Goal: Task Accomplishment & Management: Use online tool/utility

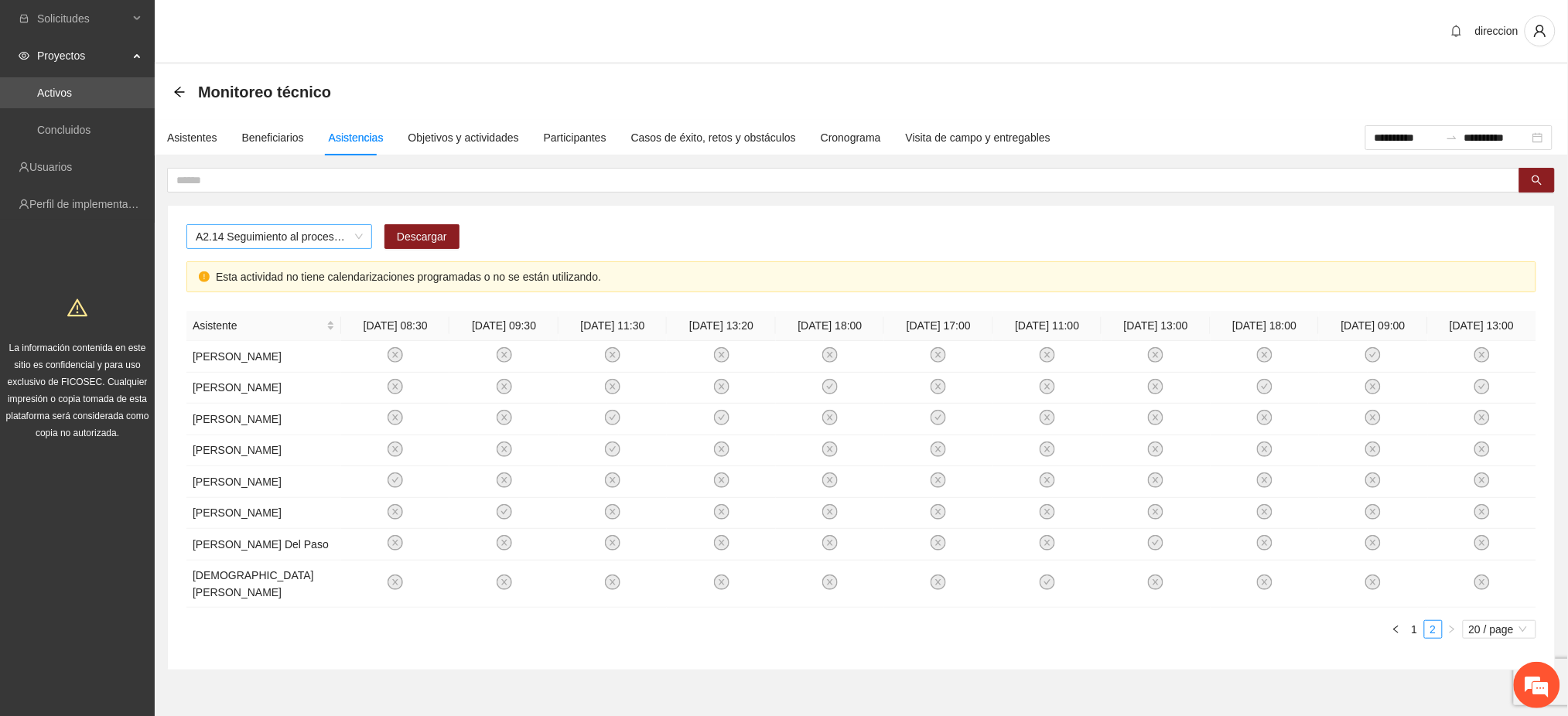
click at [248, 231] on span "A2.14 Seguimiento al proceso penal con los referentes familiares de los NNA vic…" at bounding box center [280, 237] width 167 height 23
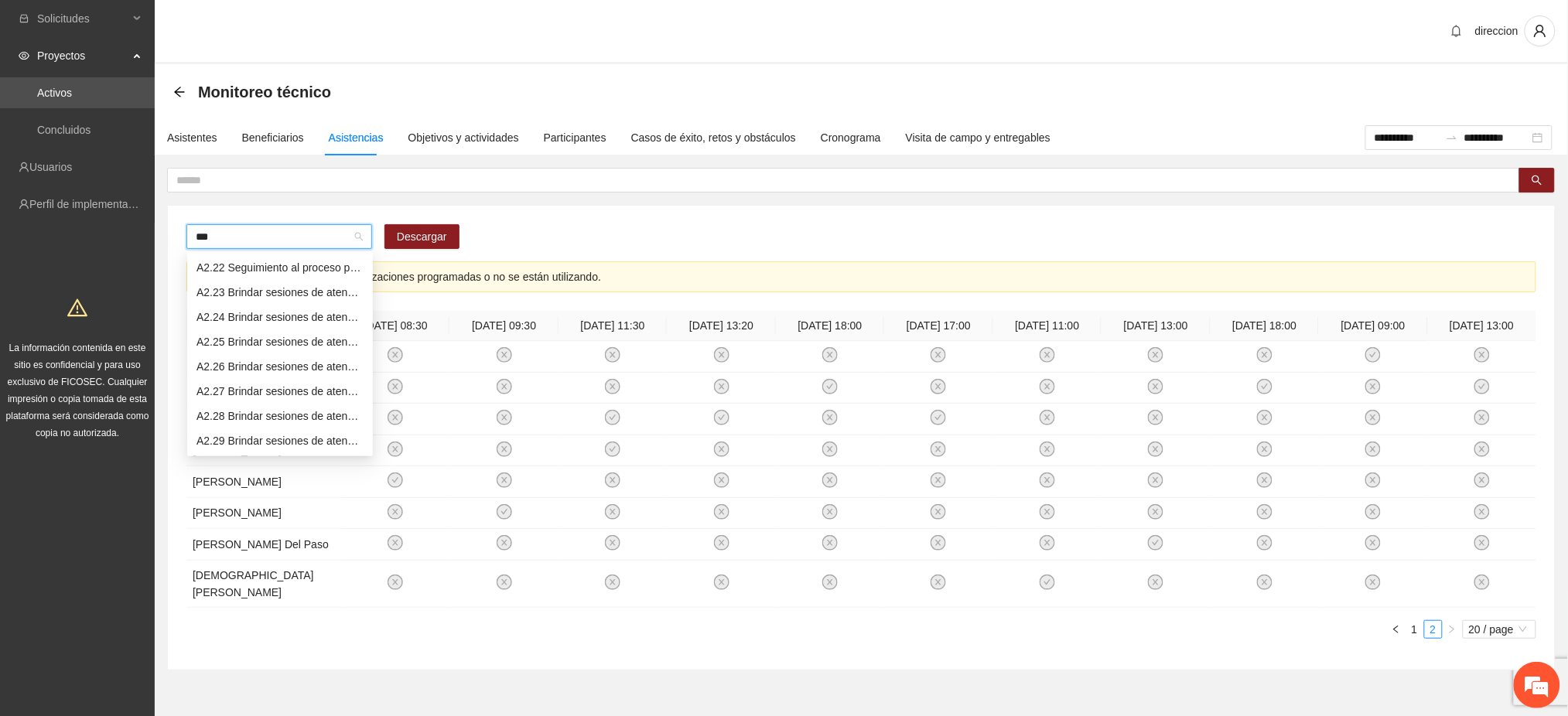
scroll to position [37, 0]
type input "****"
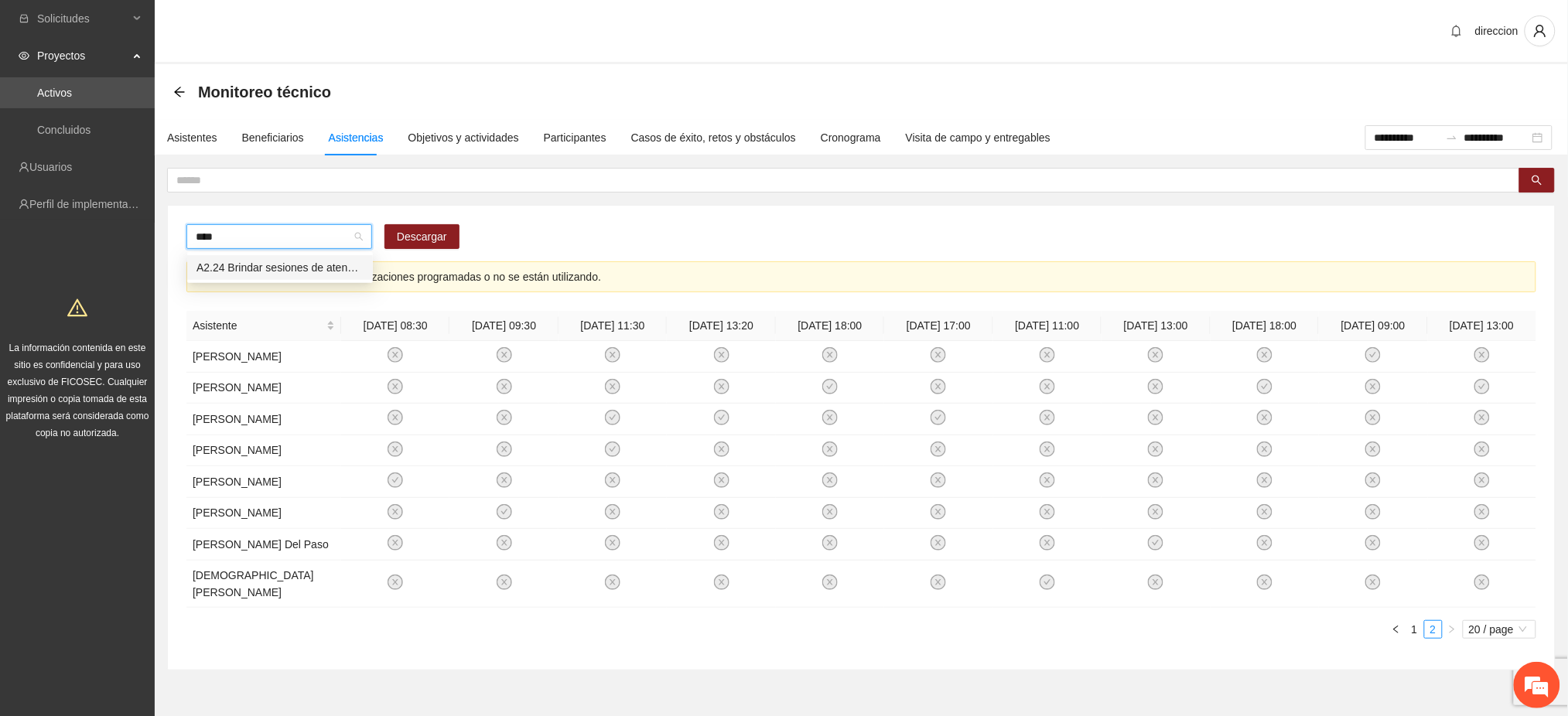
scroll to position [0, 0]
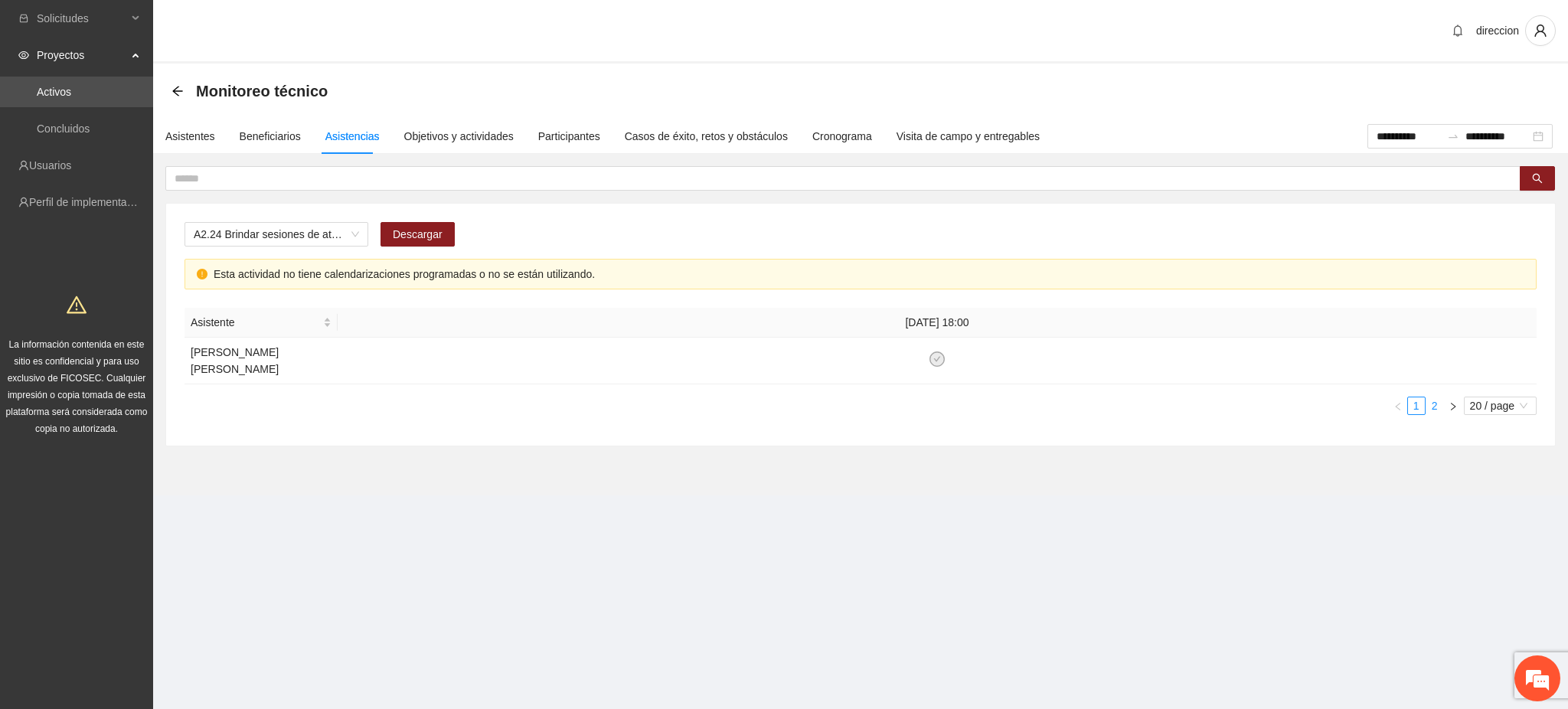
click at [1429, 397] on link "2" at bounding box center [1434, 406] width 17 height 17
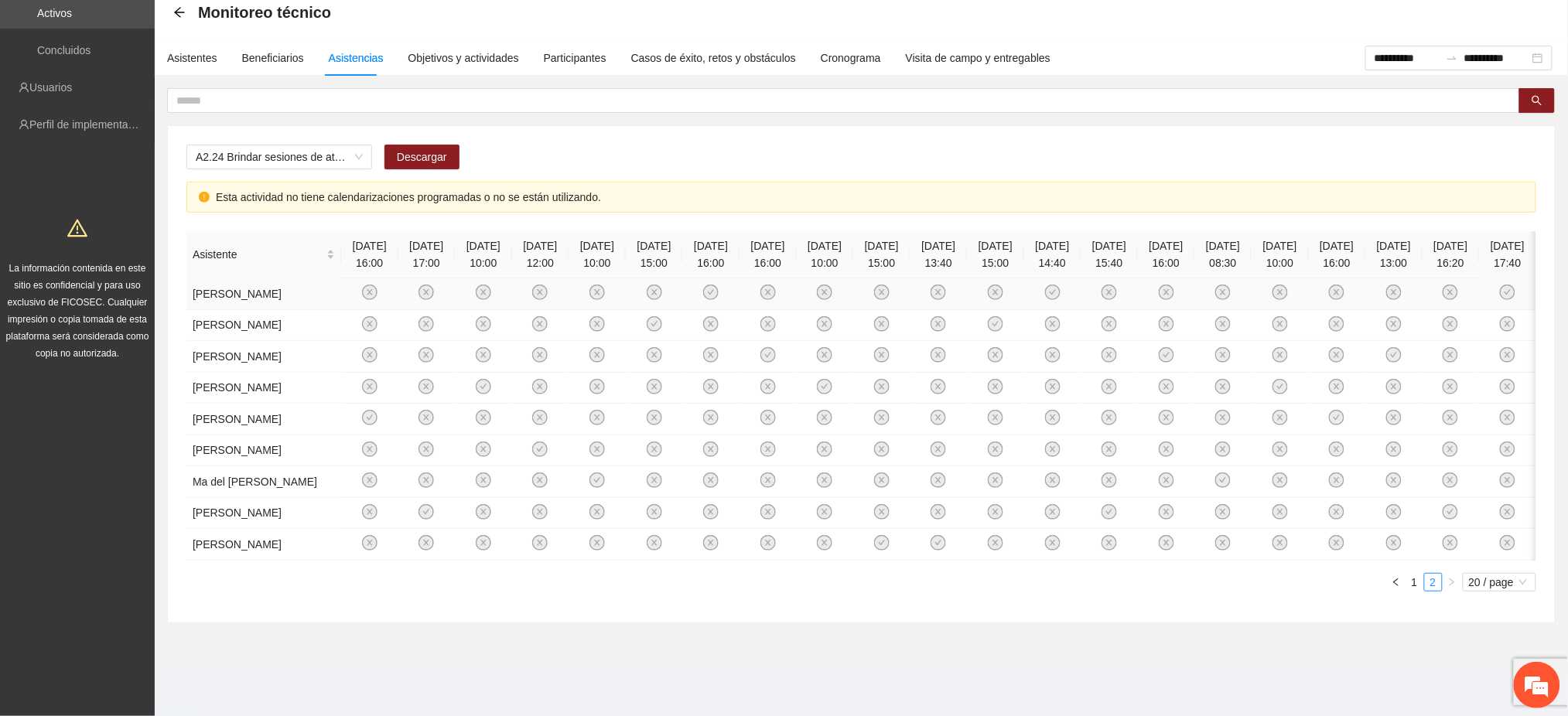
scroll to position [492, 0]
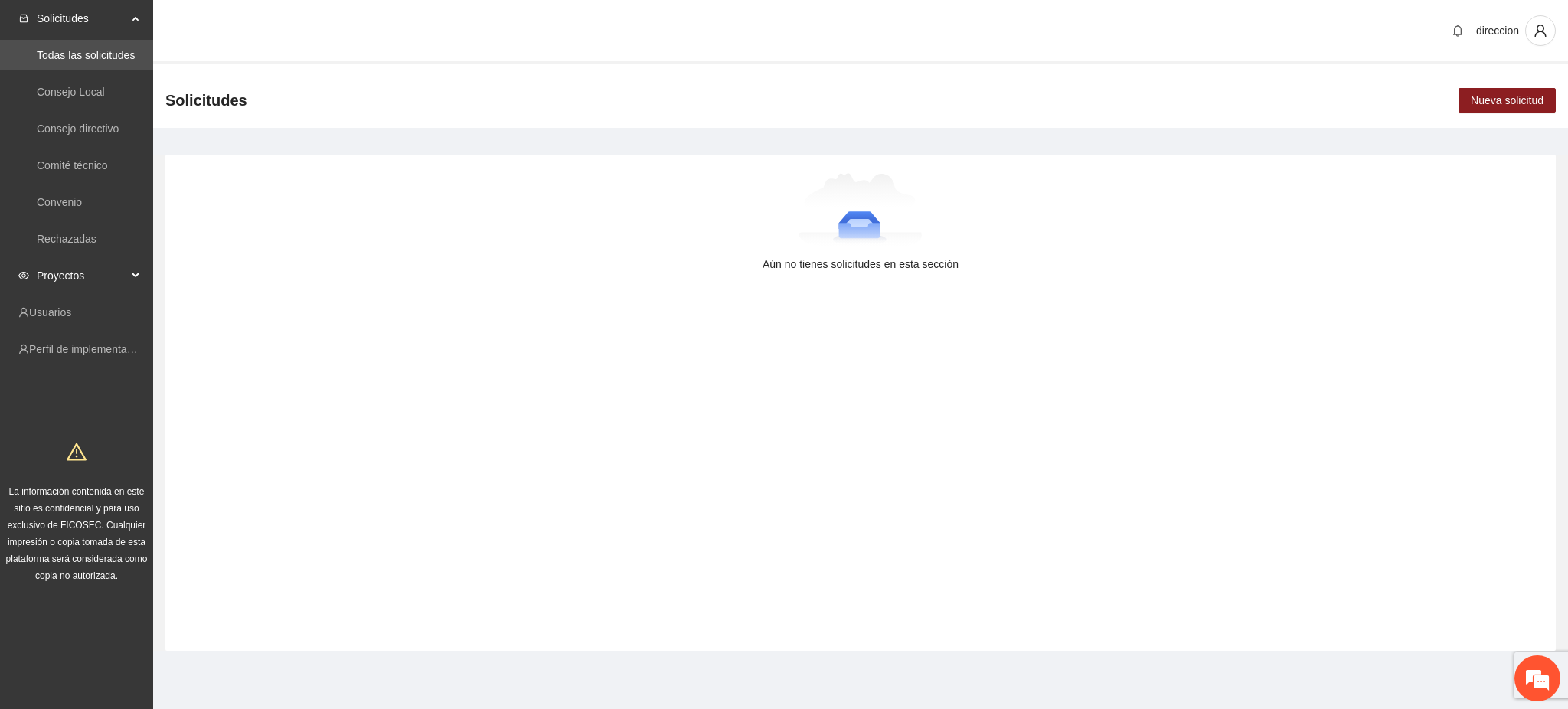
click at [62, 268] on span "Proyectos" at bounding box center [81, 276] width 90 height 31
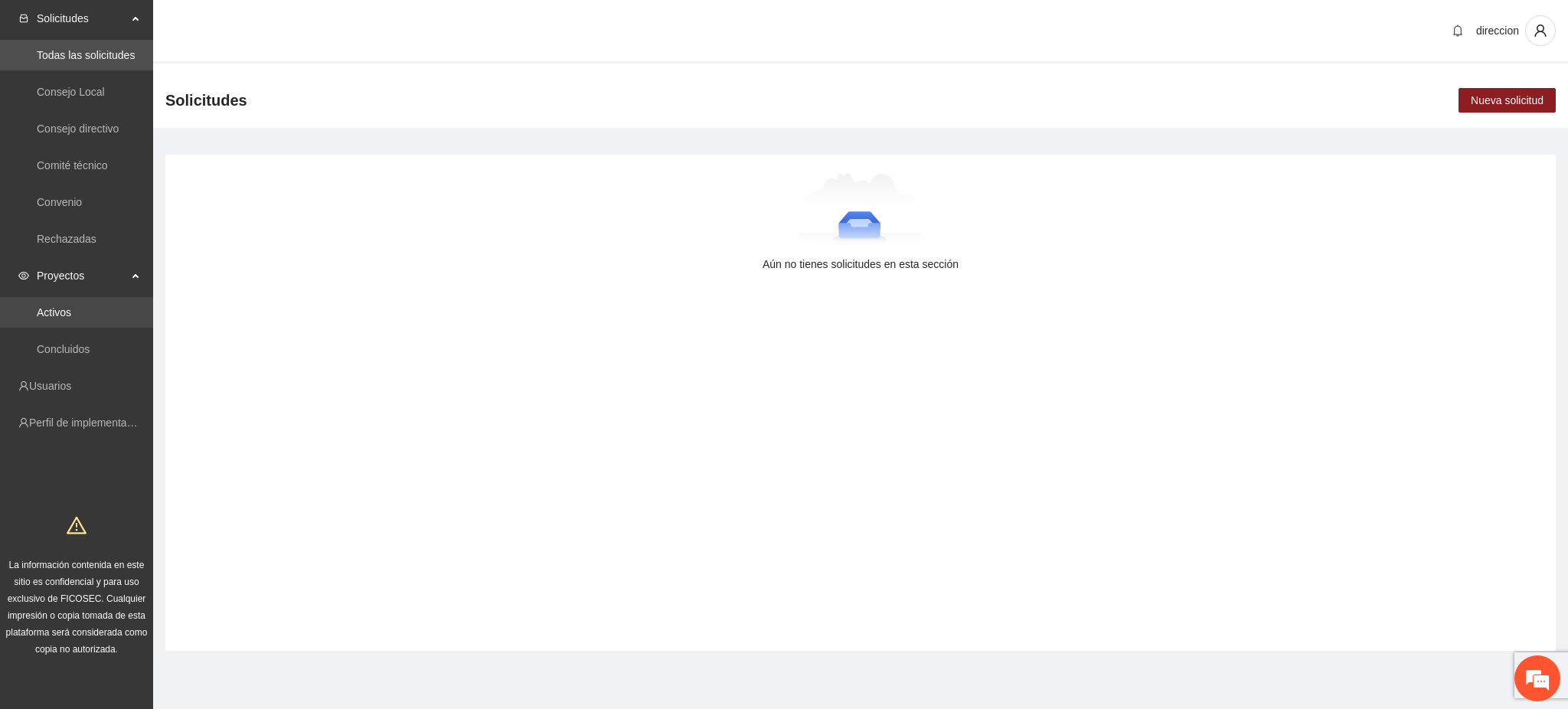
click at [62, 309] on link "Activos" at bounding box center [54, 312] width 34 height 12
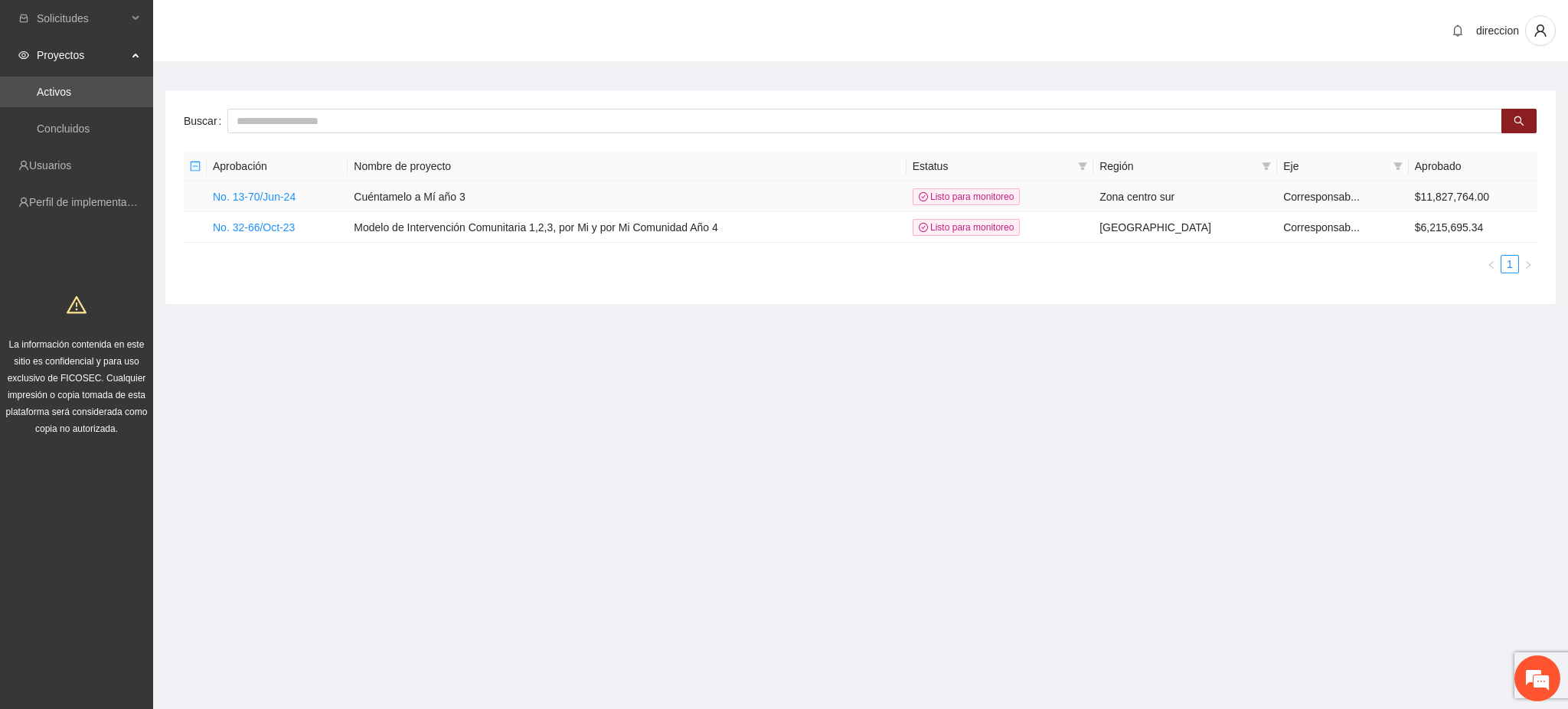
click at [217, 199] on link "No. 13-70/Jun-24" at bounding box center [254, 196] width 83 height 12
click at [294, 200] on link "No. 13-70/Jun-24" at bounding box center [254, 196] width 83 height 12
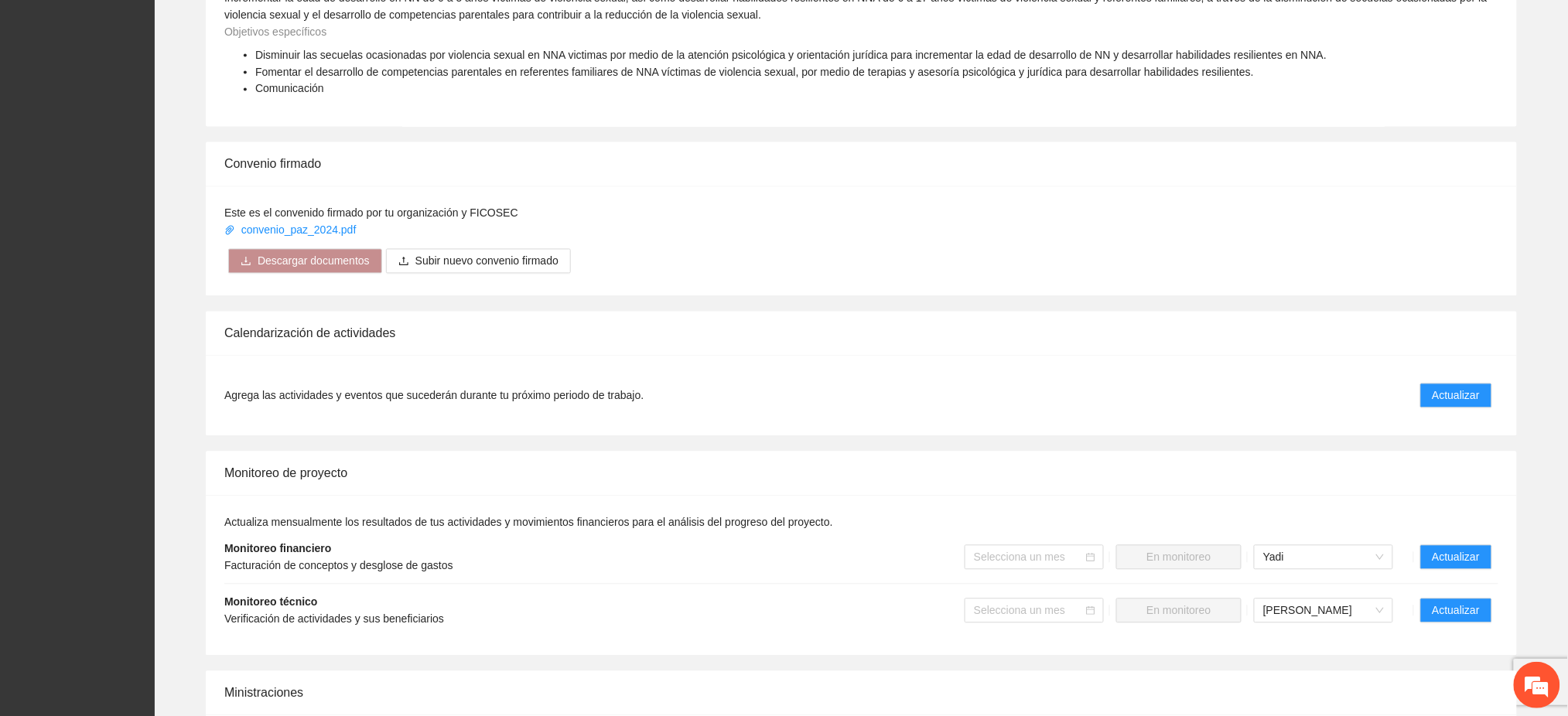
scroll to position [1134, 0]
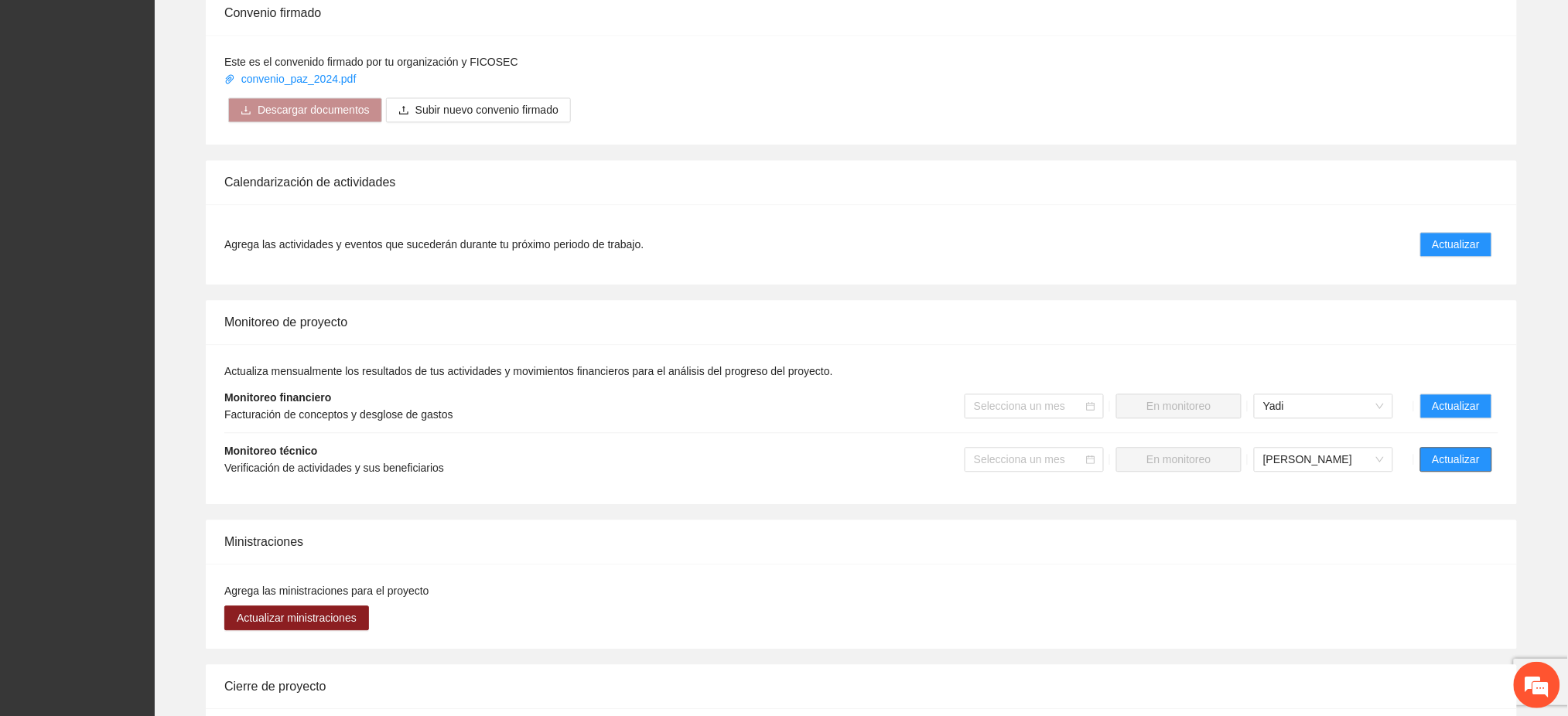
click at [1434, 447] on button "Actualizar" at bounding box center [1457, 460] width 72 height 25
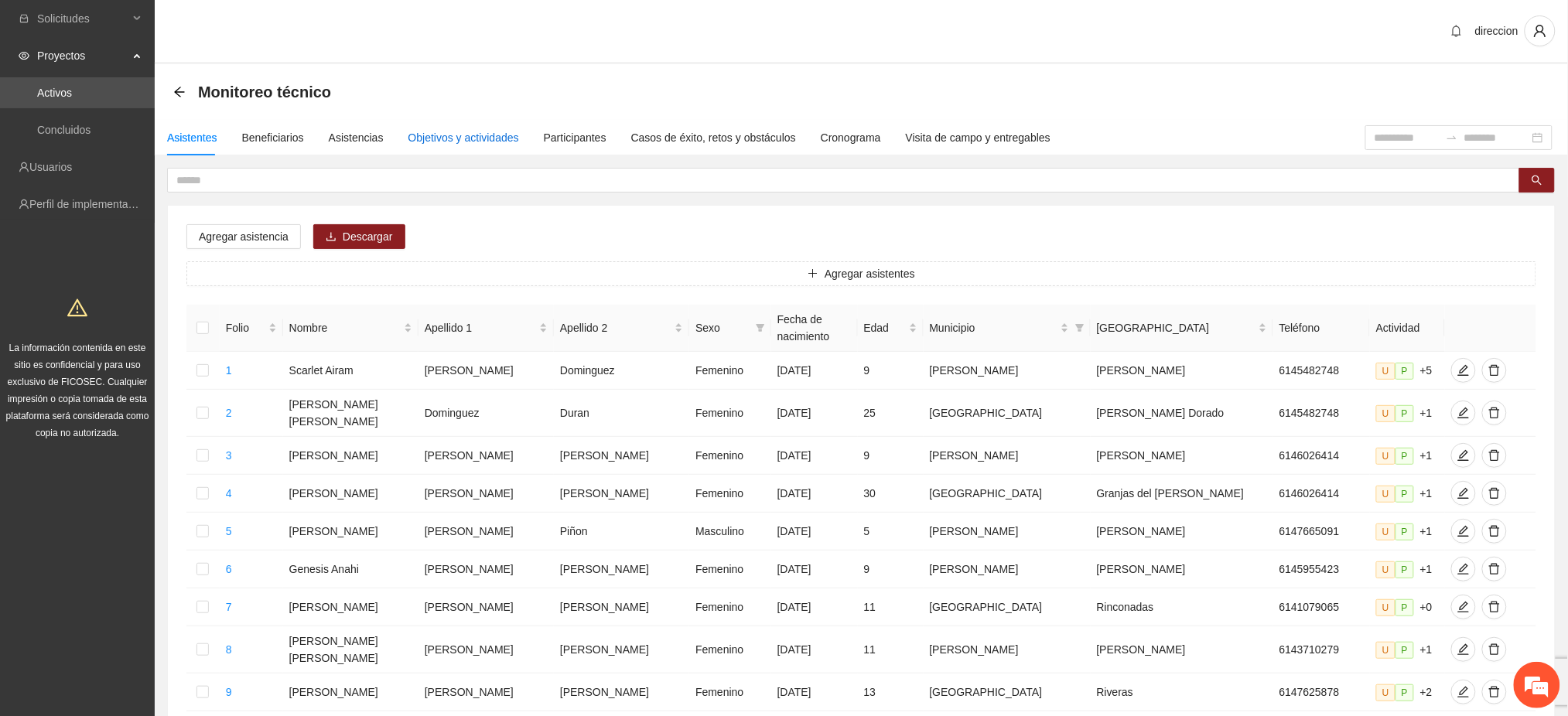
click at [443, 129] on div "Objetivos y actividades" at bounding box center [463, 138] width 111 height 17
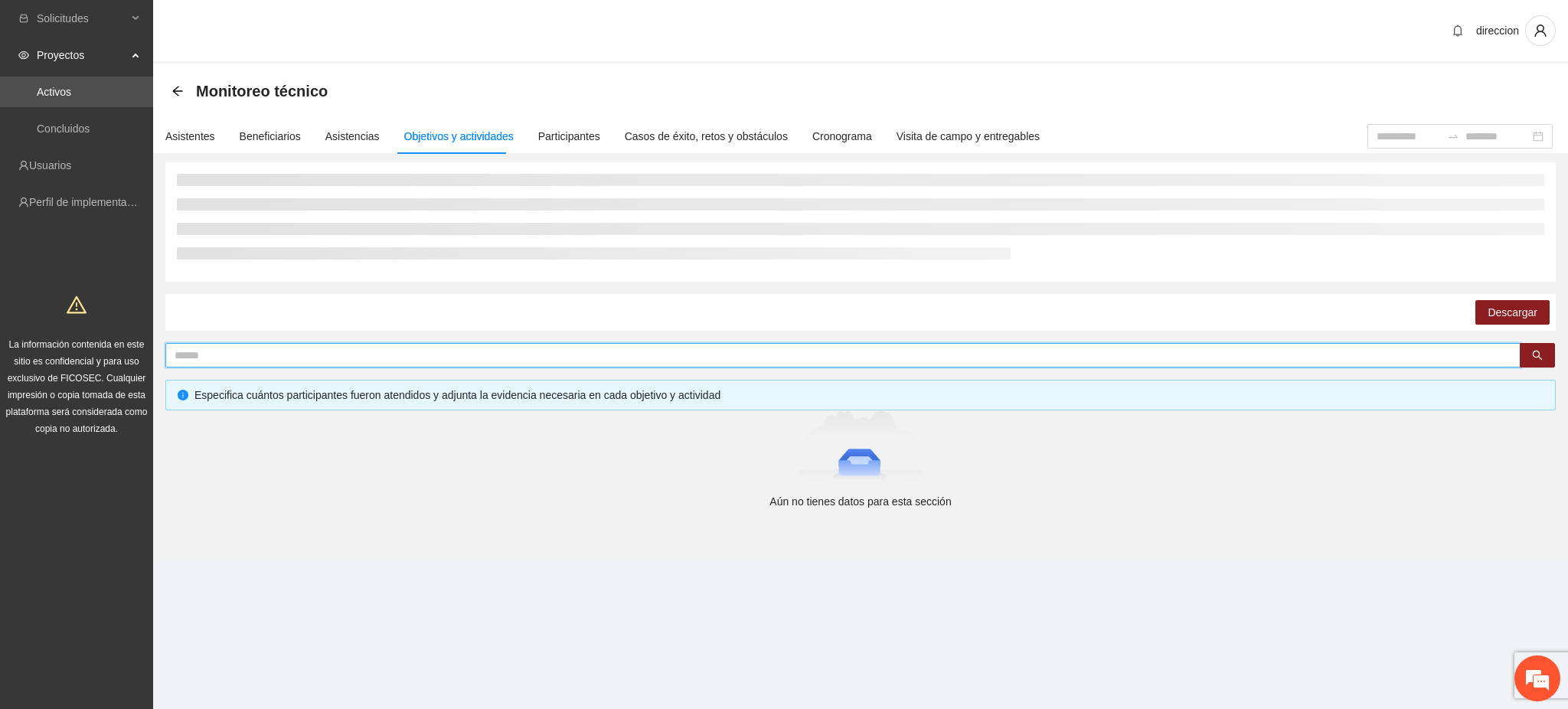
click at [204, 354] on input "text" at bounding box center [836, 355] width 1325 height 17
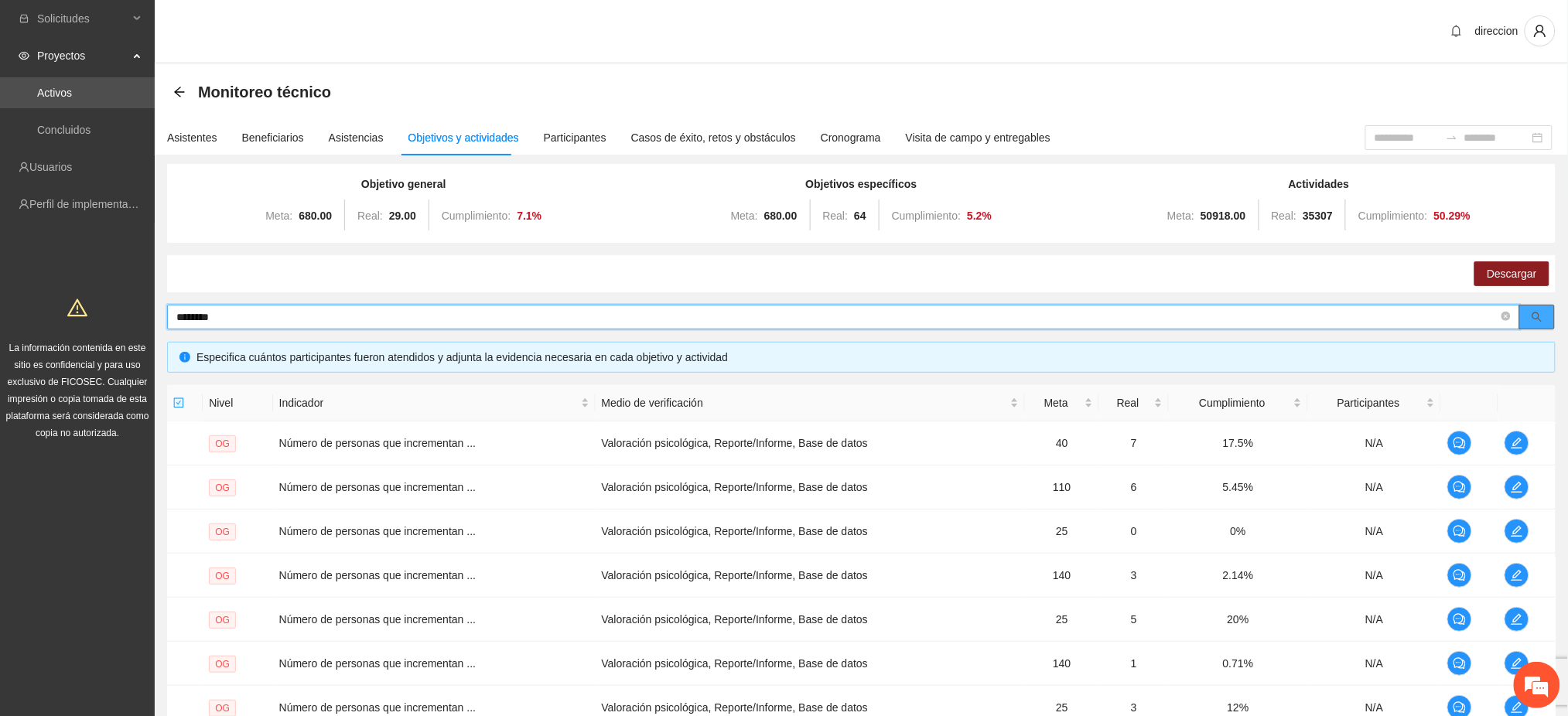
click at [1551, 312] on button "button" at bounding box center [1537, 317] width 35 height 25
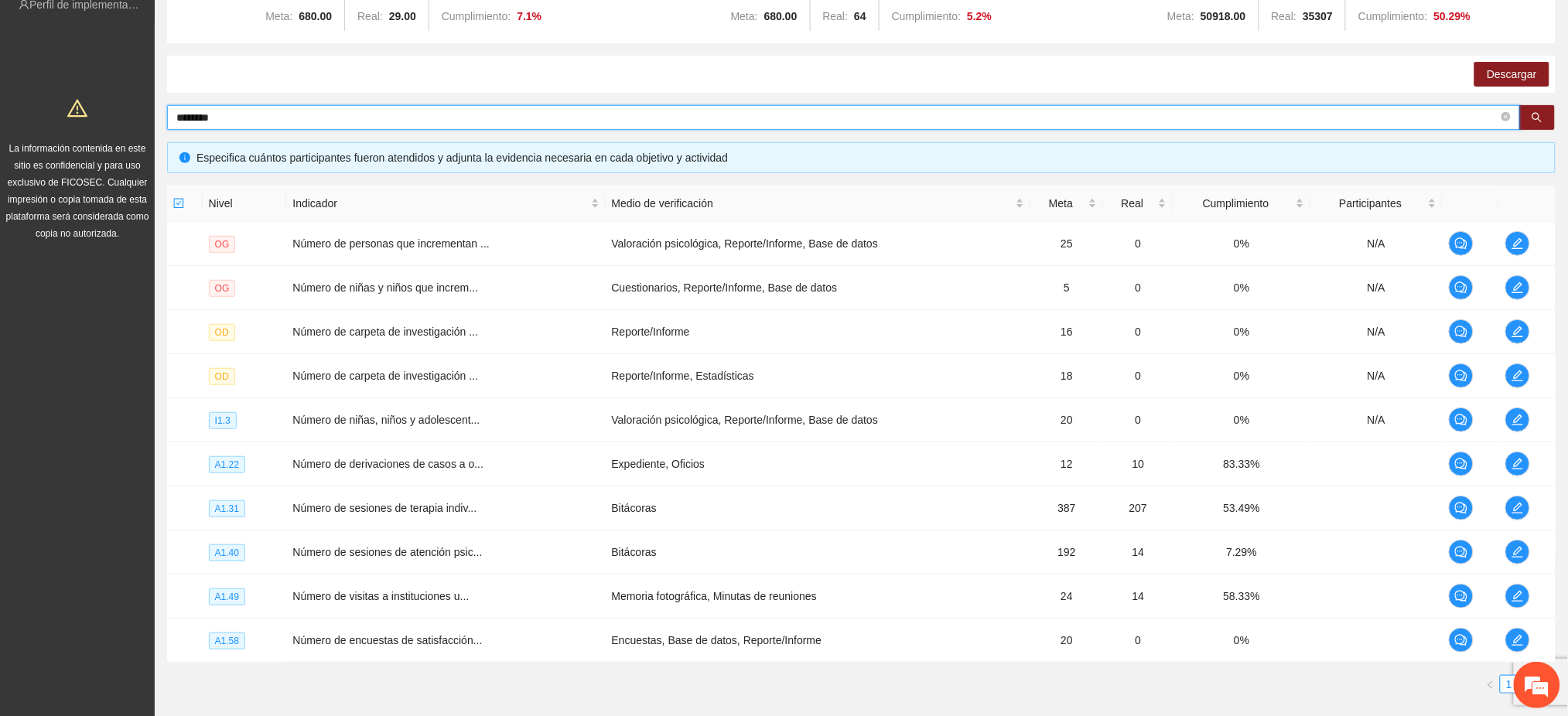
scroll to position [293, 0]
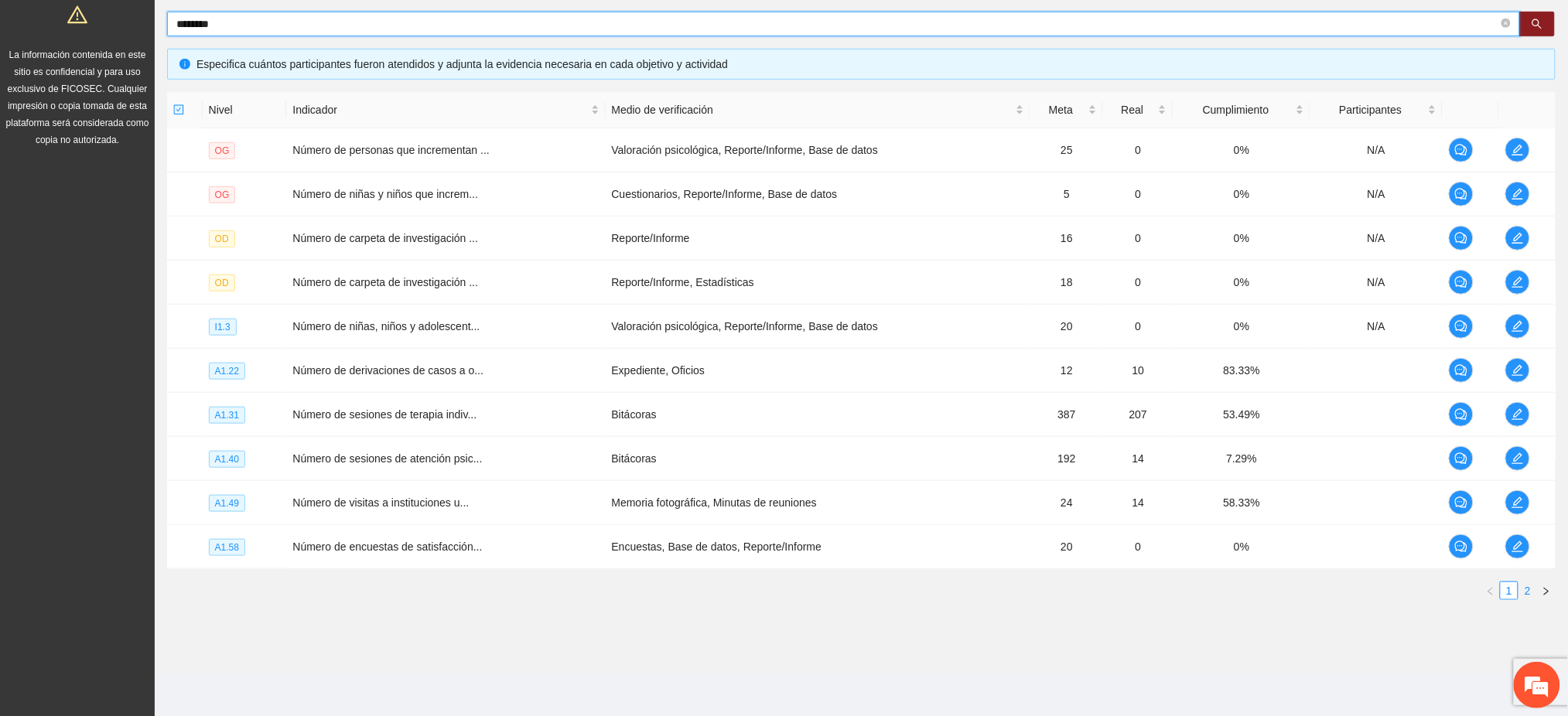
type input "********"
click at [1526, 594] on link "2" at bounding box center [1528, 591] width 17 height 17
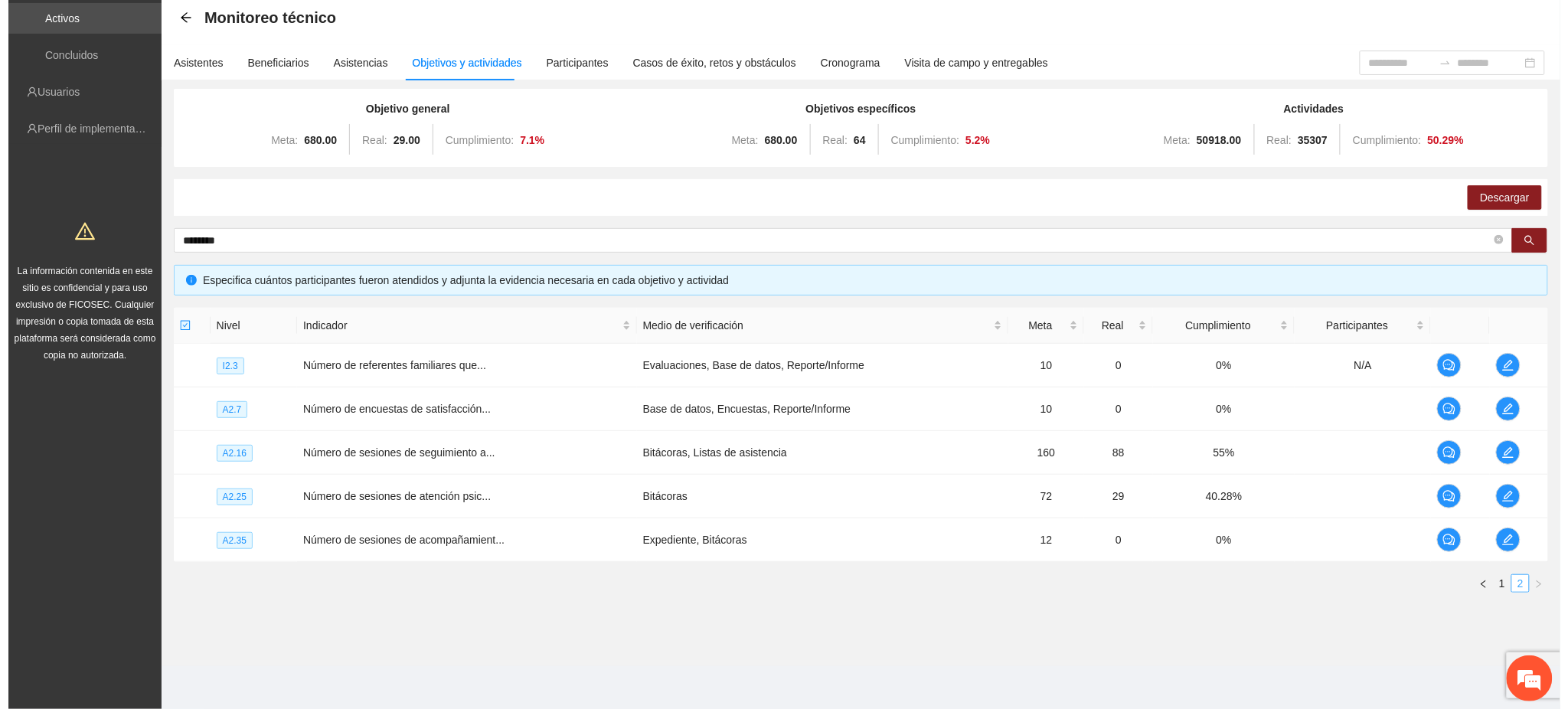
scroll to position [72, 0]
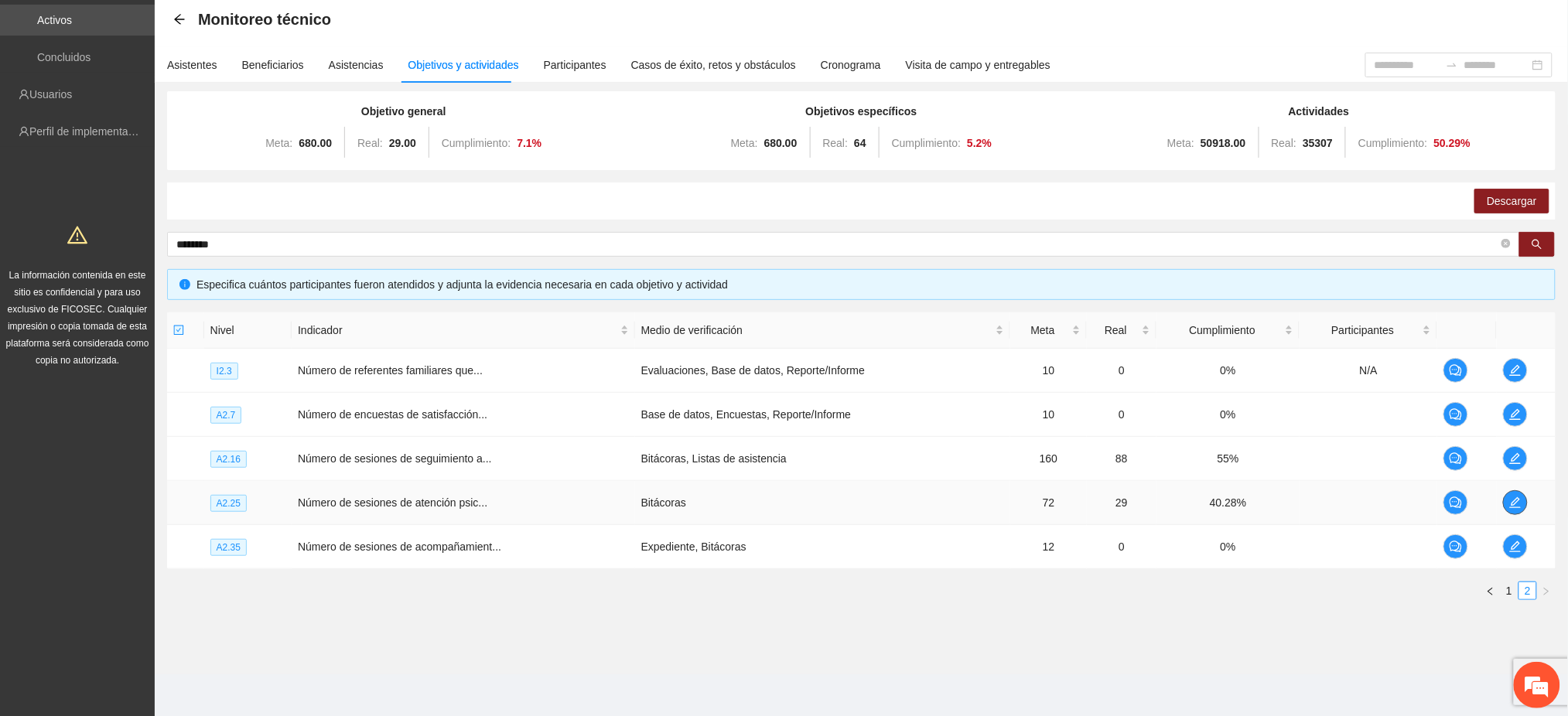
click at [1520, 501] on icon "edit" at bounding box center [1515, 502] width 12 height 12
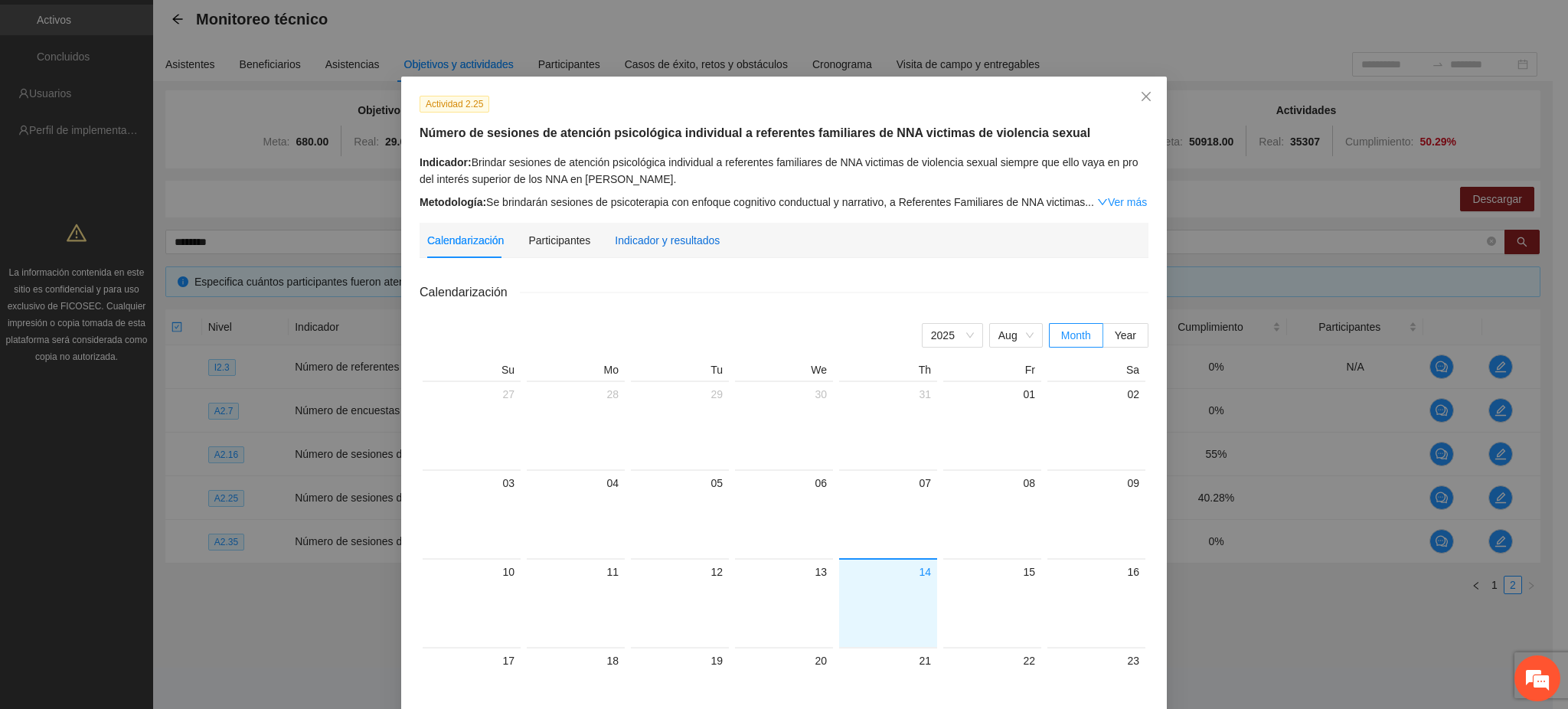
click at [667, 238] on div "Indicador y resultados" at bounding box center [667, 240] width 105 height 17
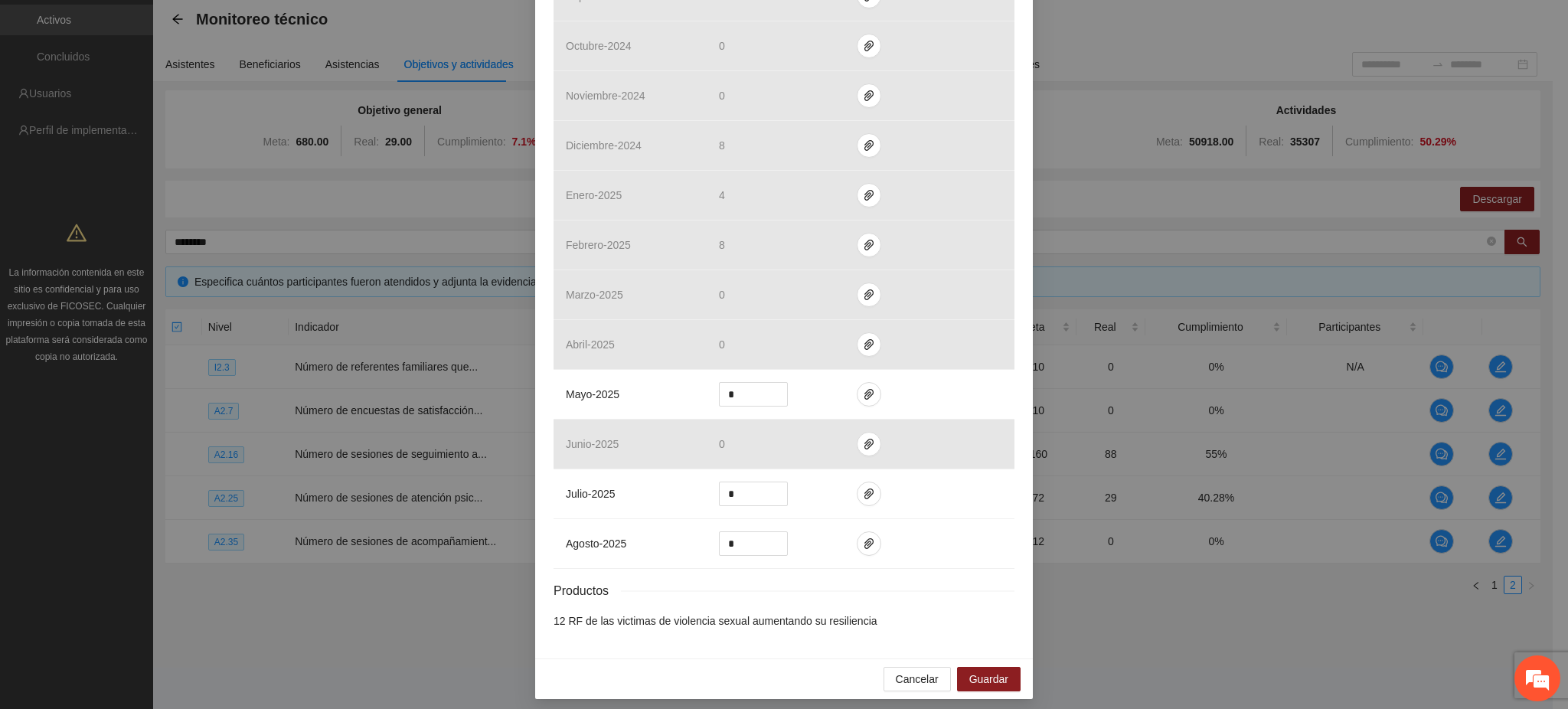
scroll to position [471, 0]
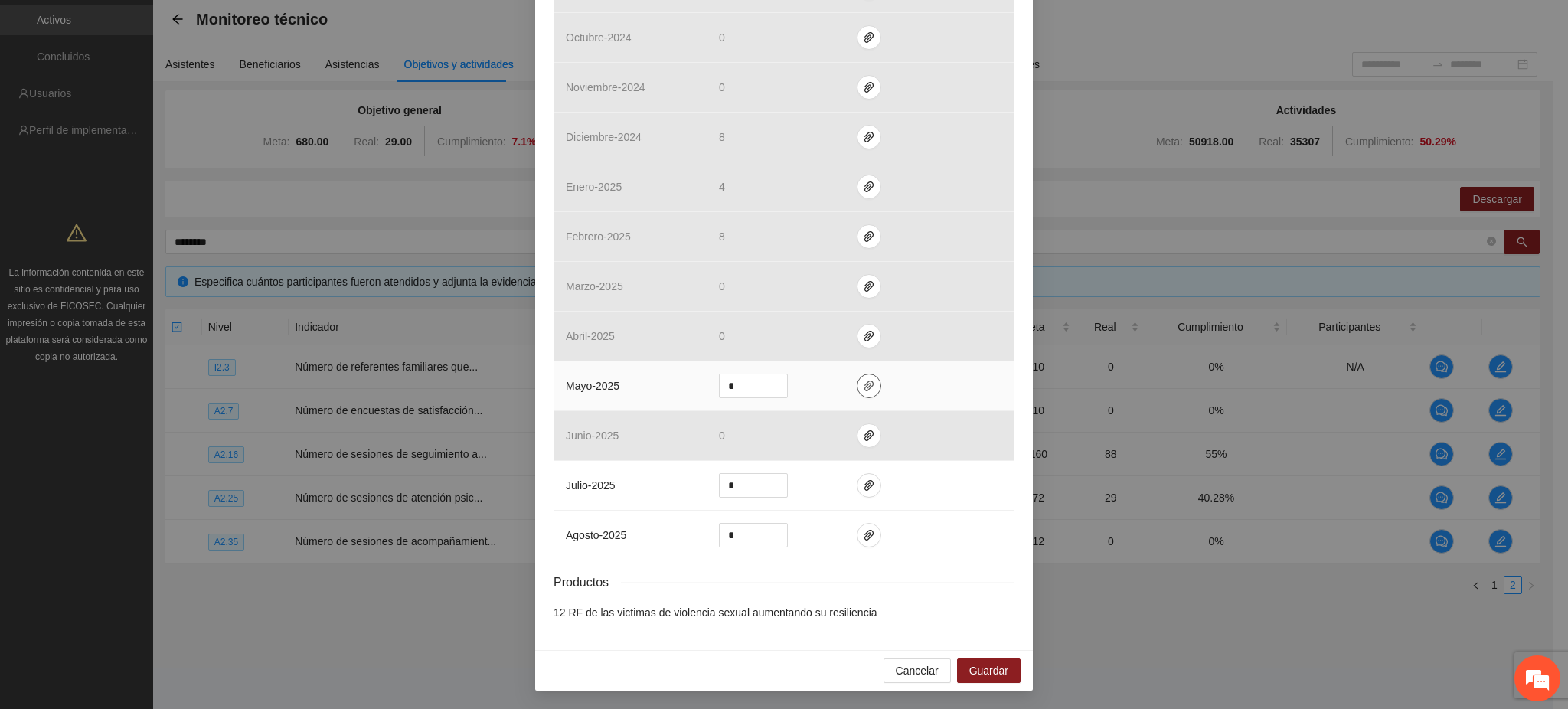
click at [863, 385] on icon "paper-clip" at bounding box center [869, 385] width 12 height 12
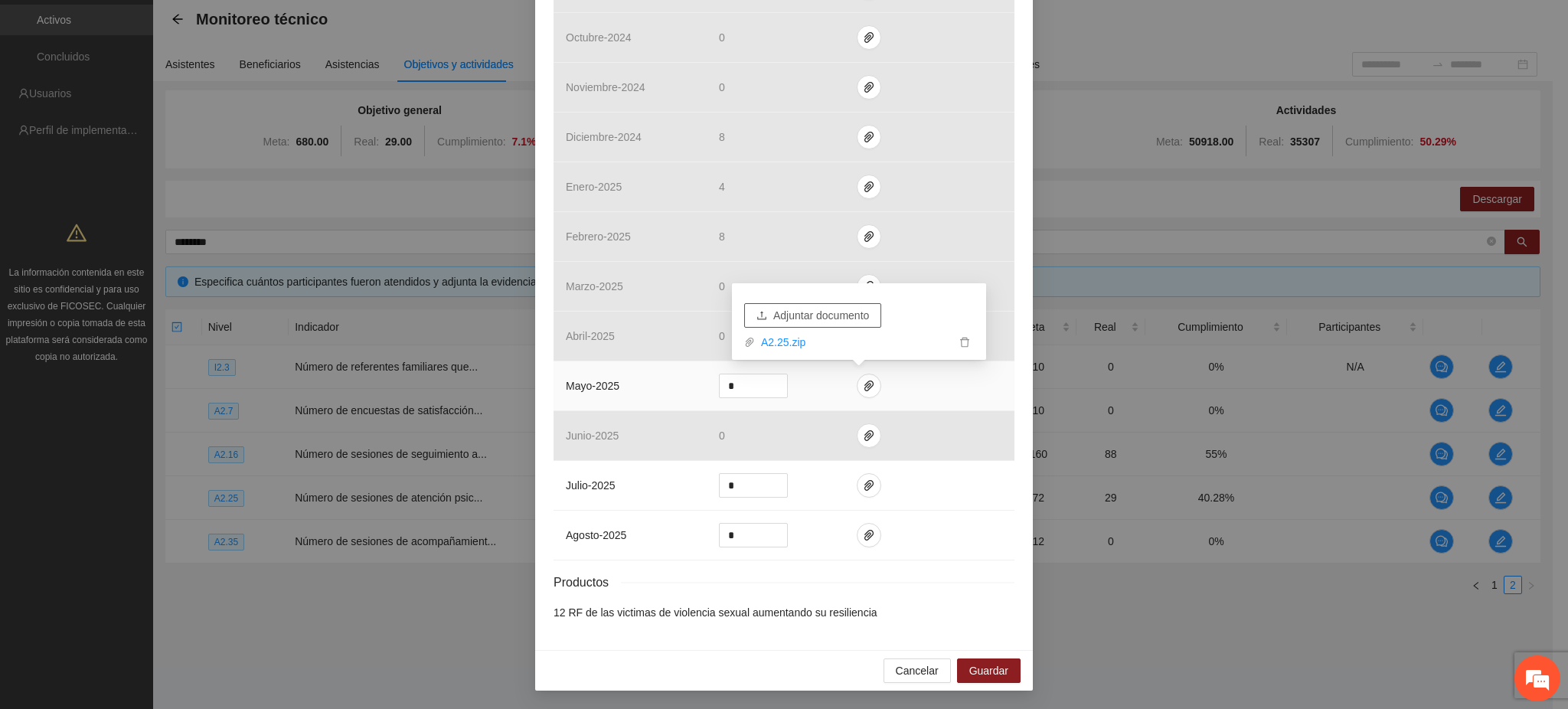
click at [819, 311] on span "Adjuntar documento" at bounding box center [821, 315] width 96 height 17
click at [993, 678] on span "Guardar" at bounding box center [989, 670] width 39 height 17
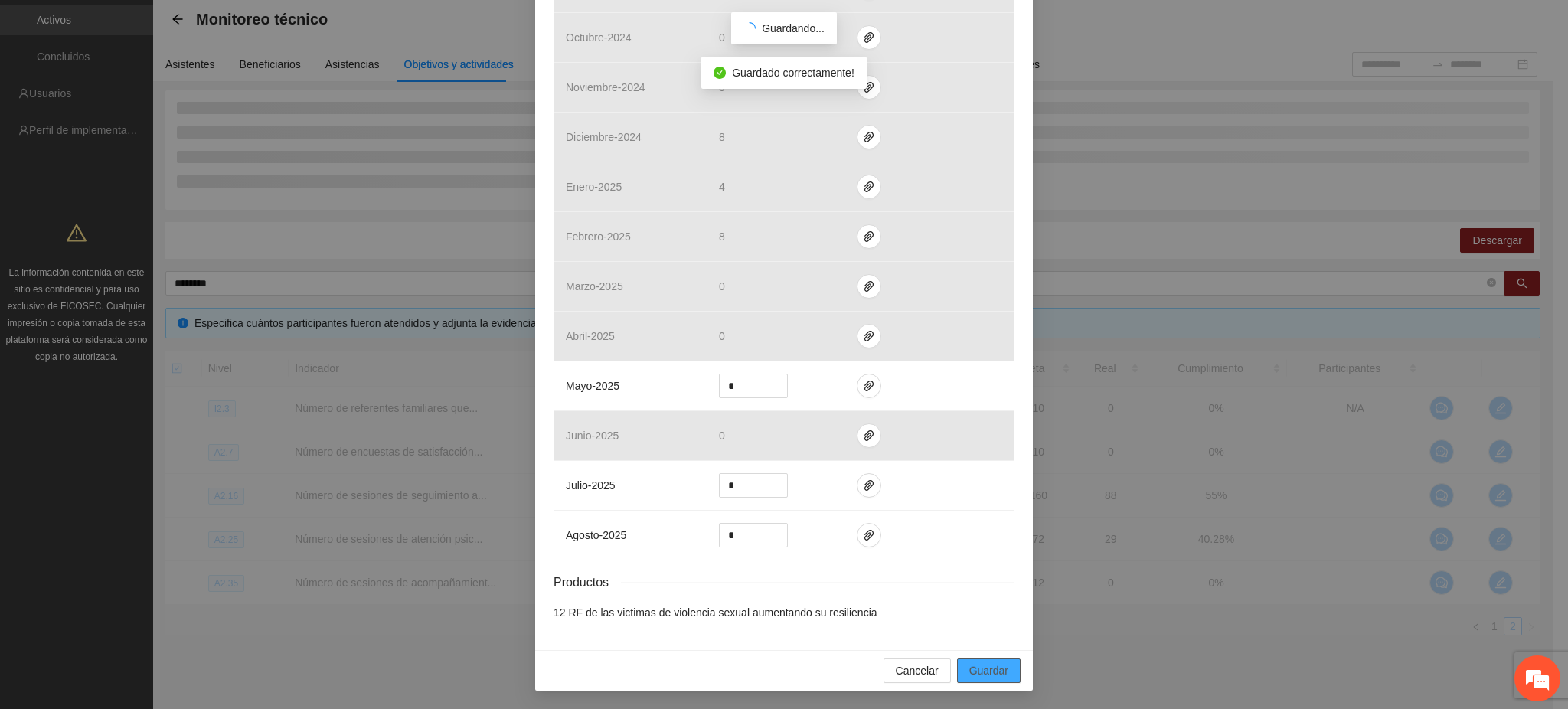
scroll to position [396, 0]
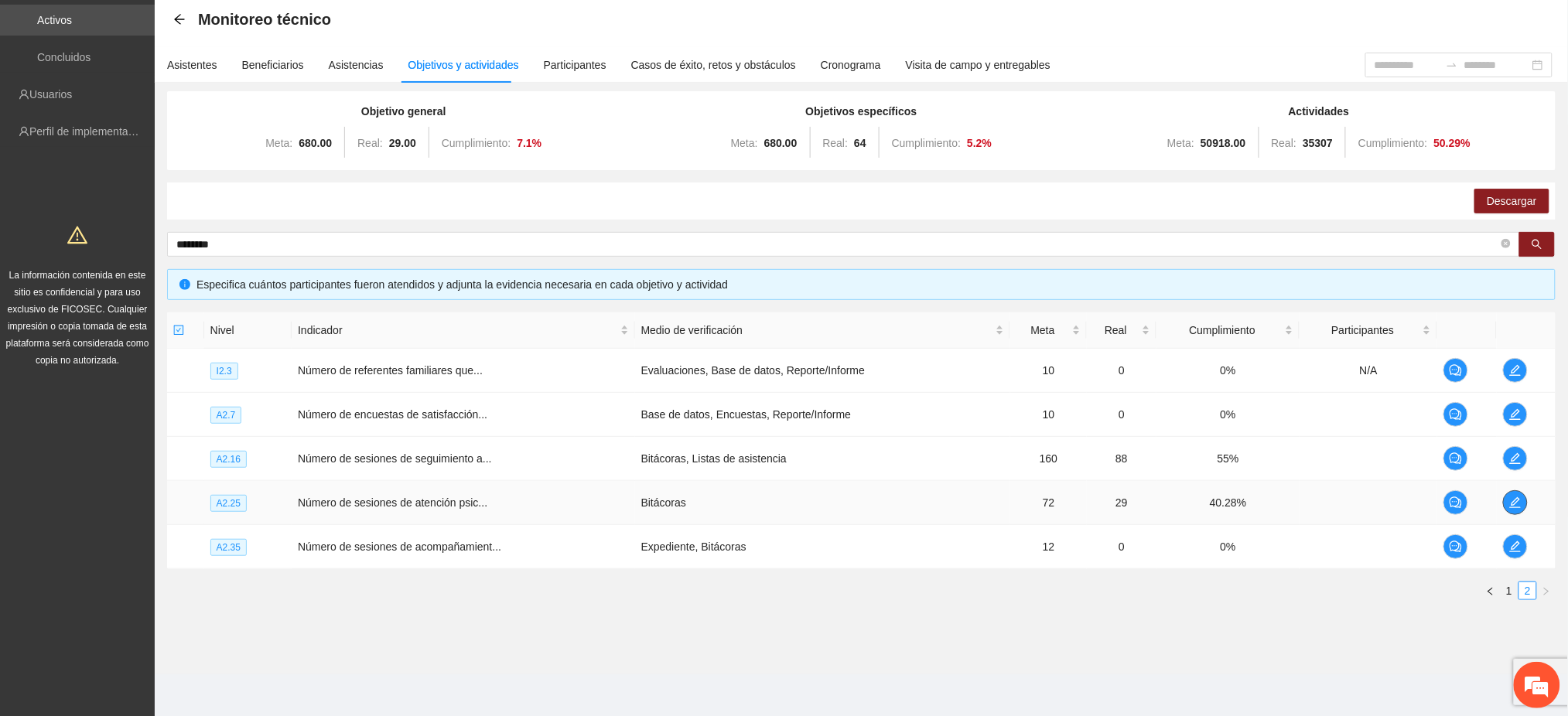
click at [1515, 501] on icon "edit" at bounding box center [1515, 502] width 12 height 12
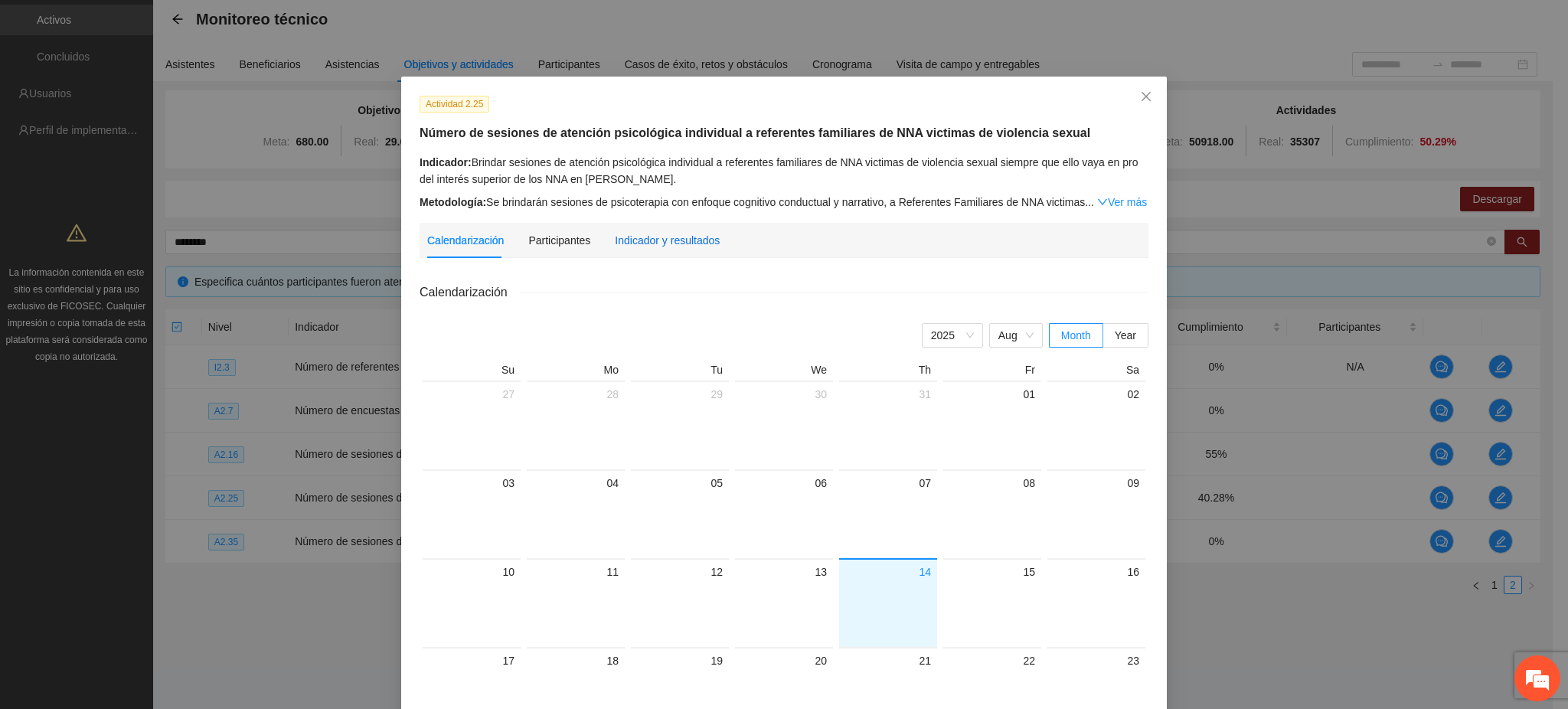
click at [652, 234] on div "Indicador y resultados" at bounding box center [667, 240] width 105 height 17
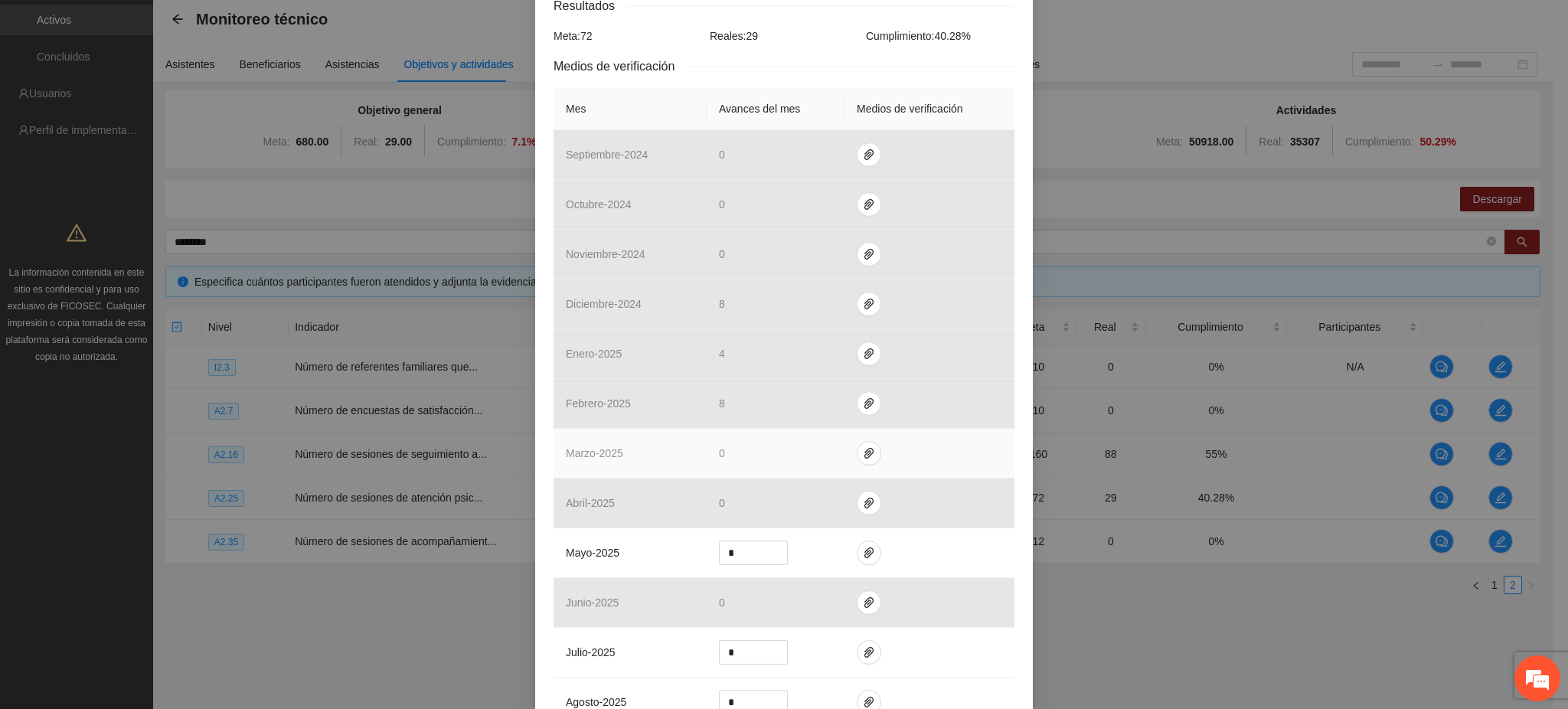
scroll to position [471, 0]
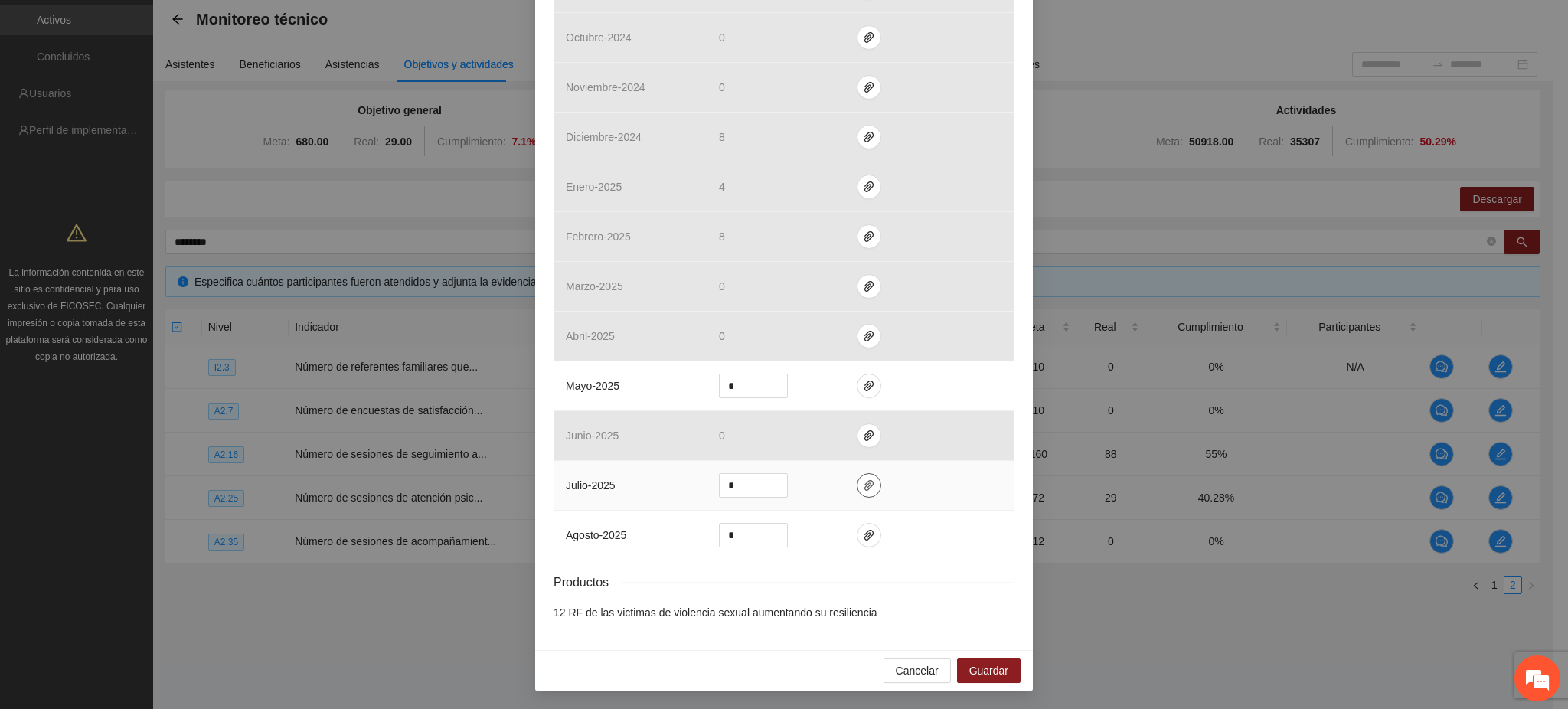
click at [857, 493] on button "button" at bounding box center [869, 485] width 24 height 24
click at [857, 393] on button "button" at bounding box center [869, 386] width 24 height 24
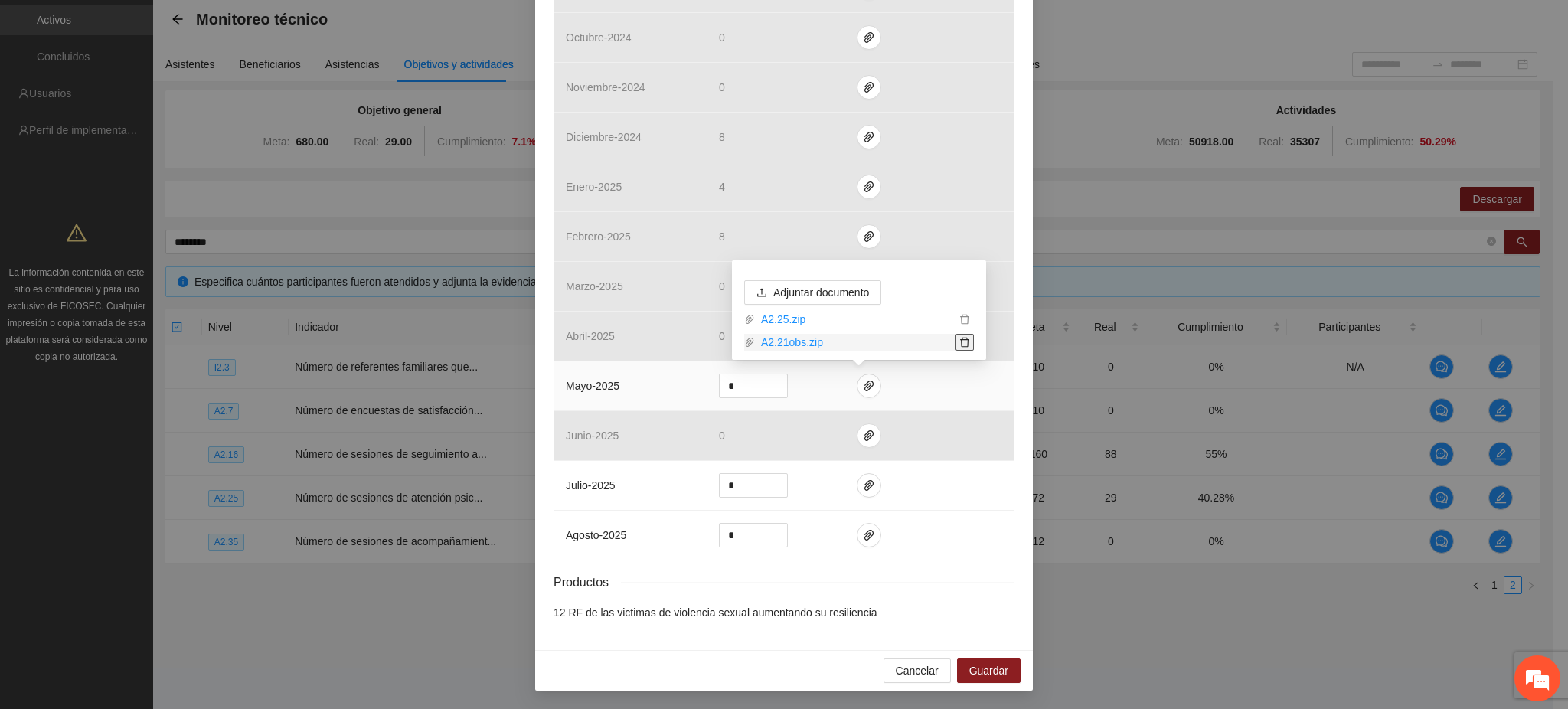
click at [963, 343] on icon "delete" at bounding box center [964, 342] width 11 height 11
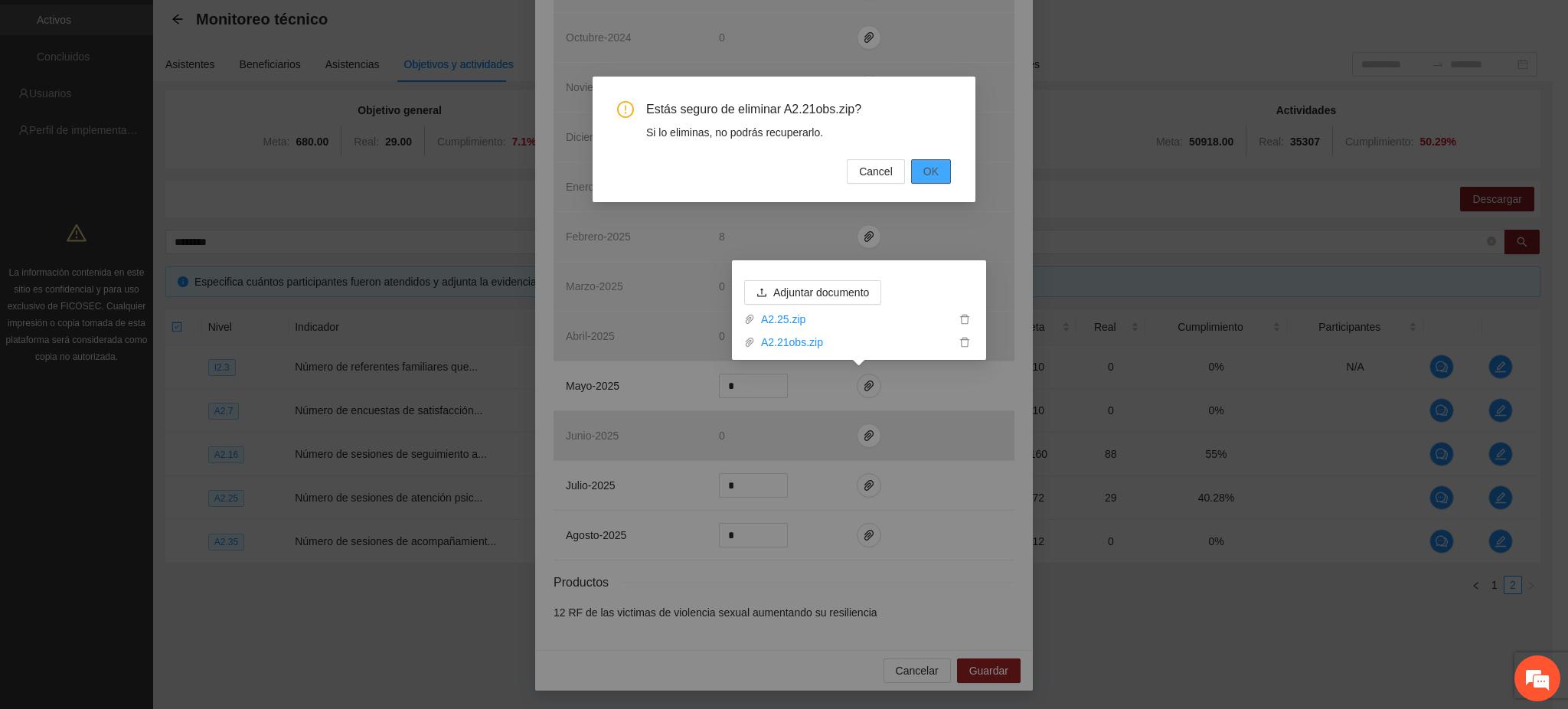
click at [934, 175] on span "OK" at bounding box center [930, 171] width 15 height 17
